Goal: Task Accomplishment & Management: Manage account settings

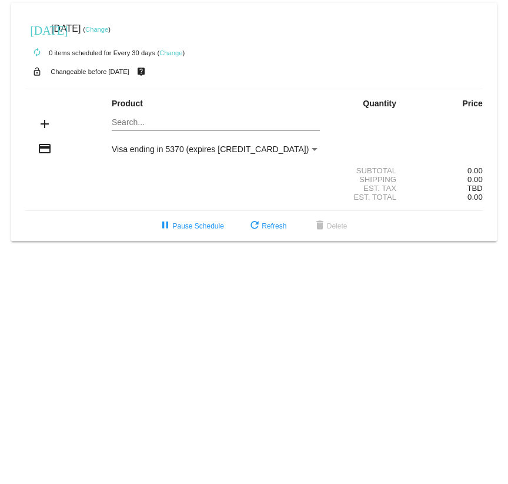
click at [46, 126] on mat-icon "add" at bounding box center [45, 124] width 14 height 14
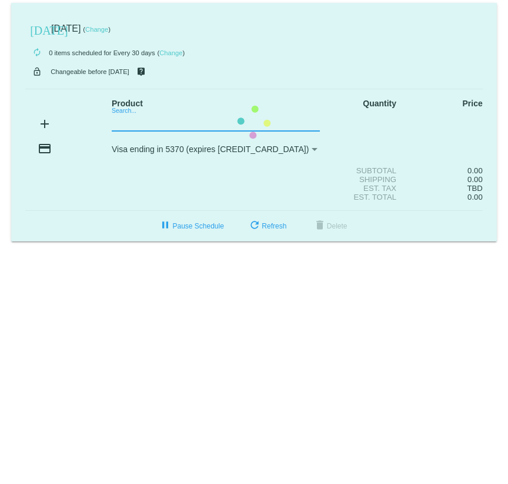
click at [133, 123] on mat-card "today Nov 9 2025 ( Change ) autorenew 0 items scheduled for Every 30 days ( Cha…" at bounding box center [253, 122] width 485 height 238
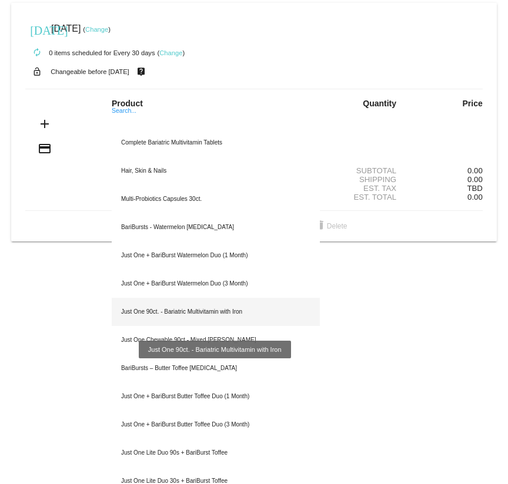
click at [149, 311] on div "Just One 90ct. - Bariatric Multivitamin with Iron" at bounding box center [216, 312] width 209 height 28
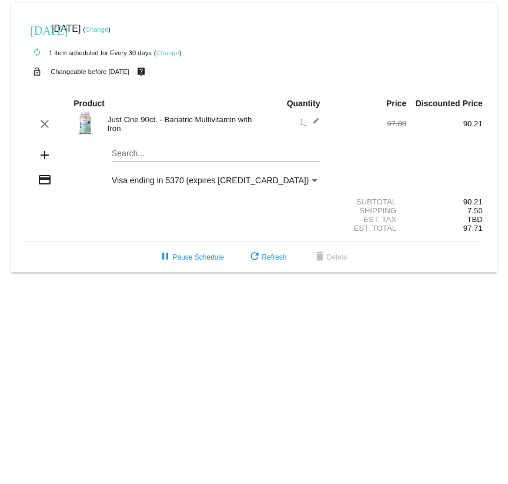
click at [167, 54] on link "Change" at bounding box center [167, 52] width 23 height 7
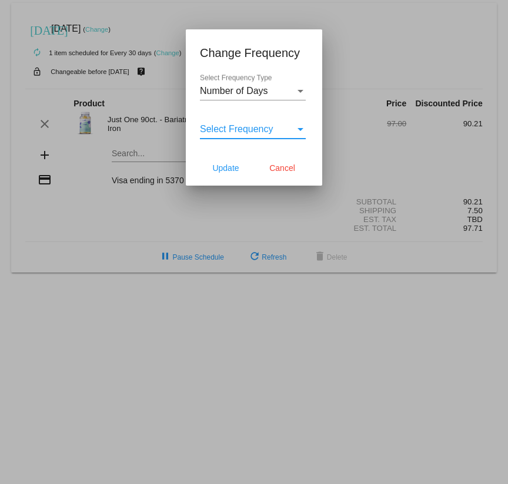
click at [303, 129] on div "Select Frequency" at bounding box center [300, 129] width 6 height 3
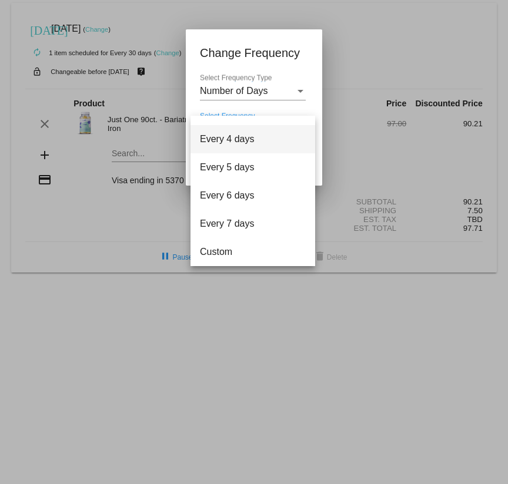
scroll to position [47, 0]
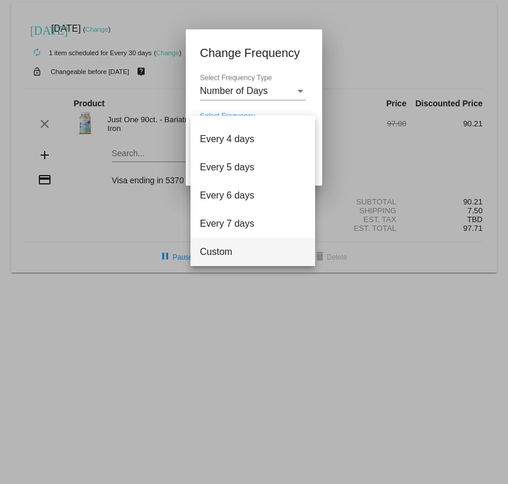
click at [221, 254] on span "Custom" at bounding box center [253, 252] width 106 height 28
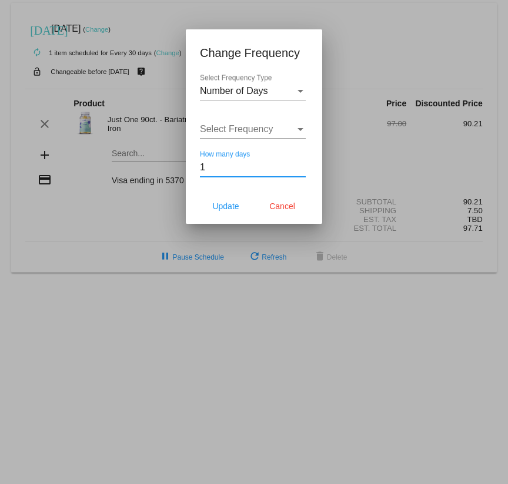
click at [301, 165] on input "1" at bounding box center [253, 167] width 106 height 11
click at [301, 165] on input "2" at bounding box center [253, 167] width 106 height 11
click at [301, 165] on input "42" at bounding box center [253, 167] width 106 height 11
type input "4"
type input "90"
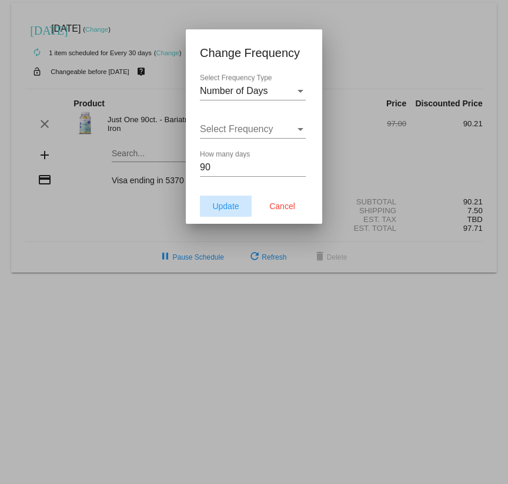
click at [230, 210] on span "Update" at bounding box center [225, 205] width 26 height 9
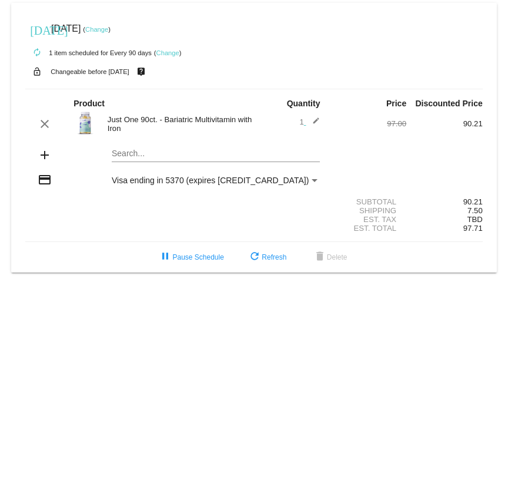
click at [108, 29] on link "Change" at bounding box center [96, 29] width 23 height 7
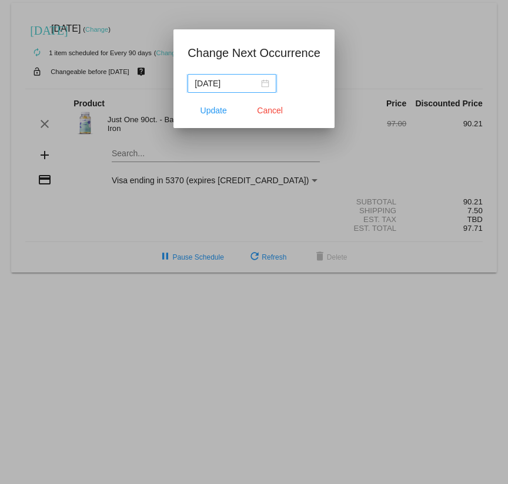
click at [261, 85] on div "2025-11-10" at bounding box center [231, 83] width 75 height 13
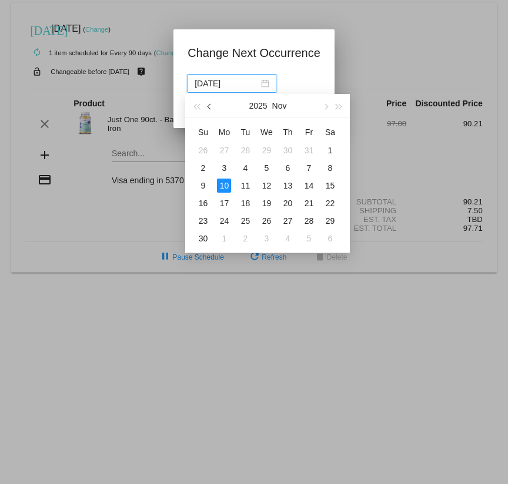
click at [208, 107] on span "button" at bounding box center [210, 107] width 6 height 6
click at [246, 186] on div "14" at bounding box center [245, 186] width 14 height 14
type input "2025-10-14"
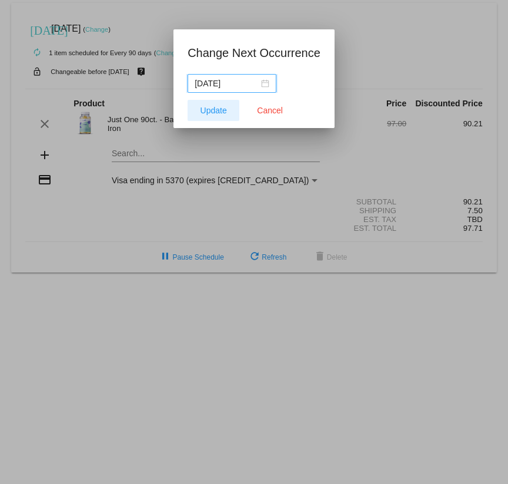
click at [209, 112] on span "Update" at bounding box center [213, 110] width 26 height 9
